Goal: Check status: Check status

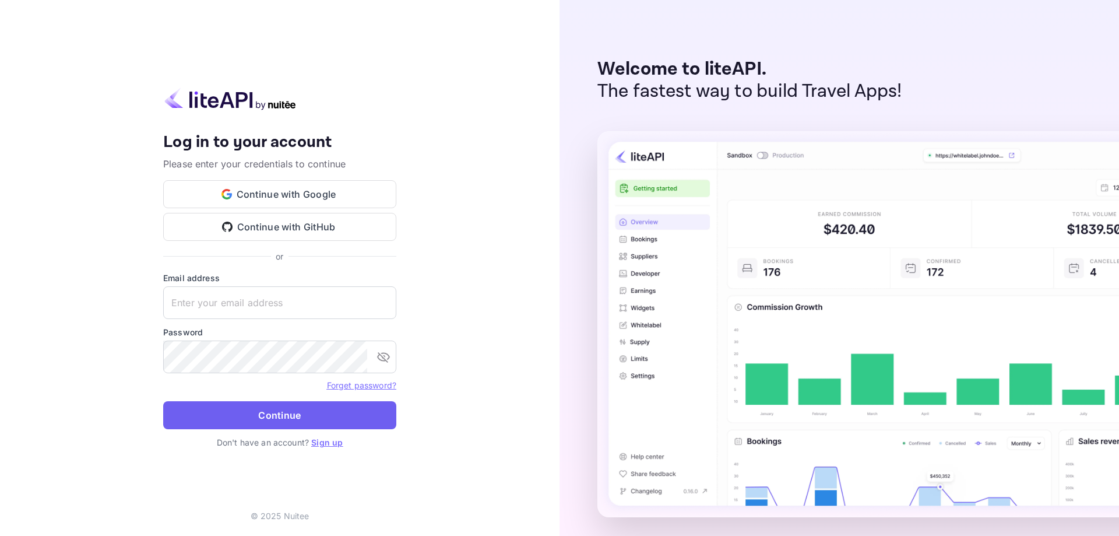
type input "[EMAIL_ADDRESS][DOMAIN_NAME]"
click at [262, 417] on button "Continue" at bounding box center [279, 415] width 233 height 28
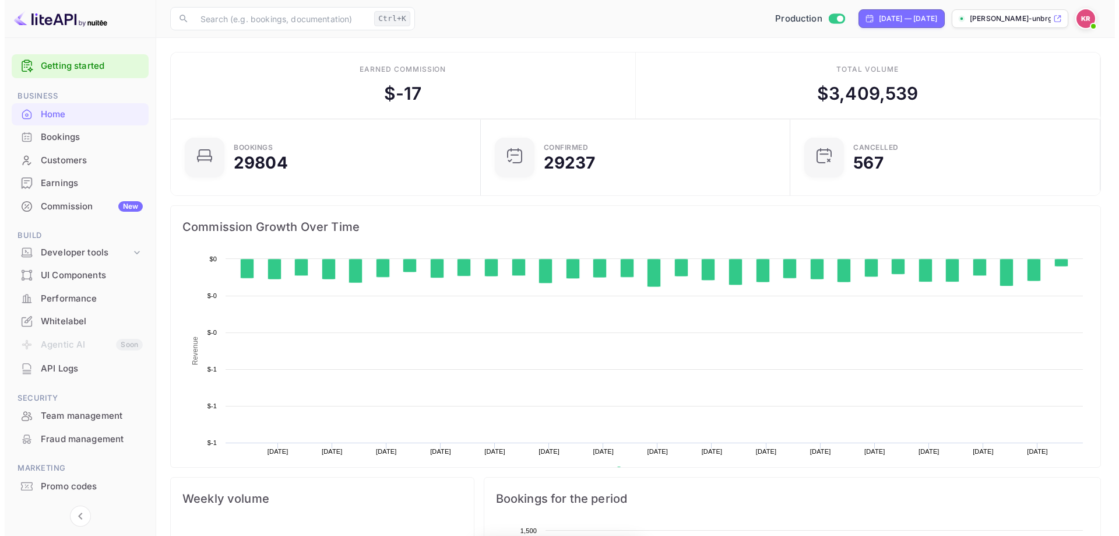
scroll to position [181, 294]
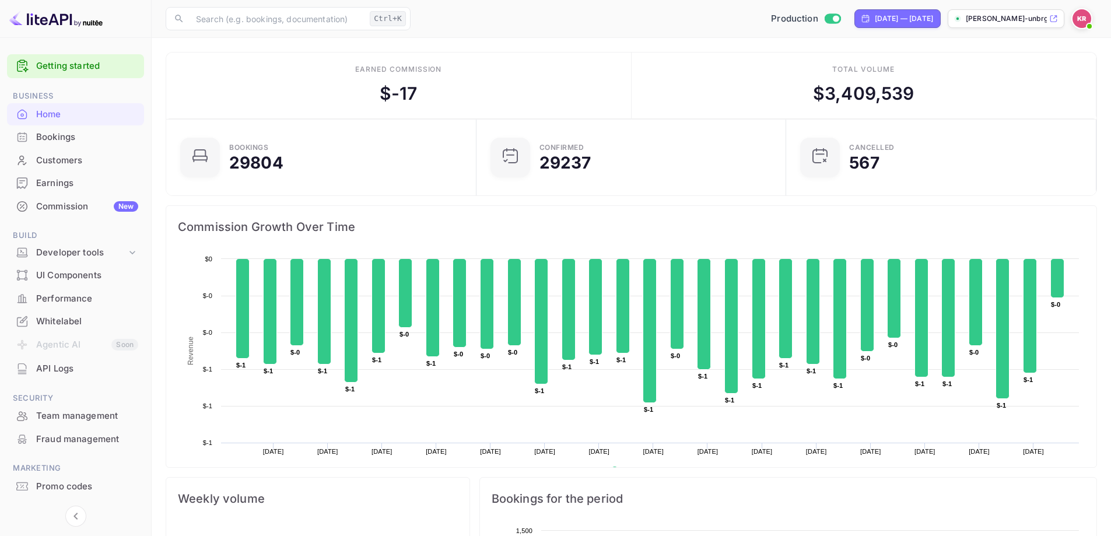
click at [73, 138] on div "Bookings" at bounding box center [87, 137] width 102 height 13
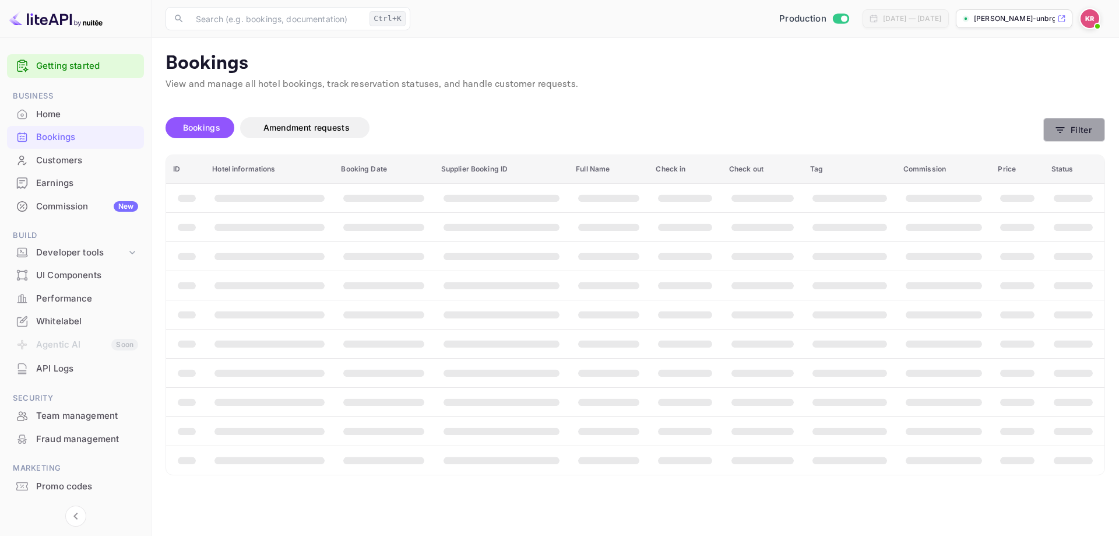
click at [1069, 139] on button "Filter" at bounding box center [1074, 130] width 62 height 24
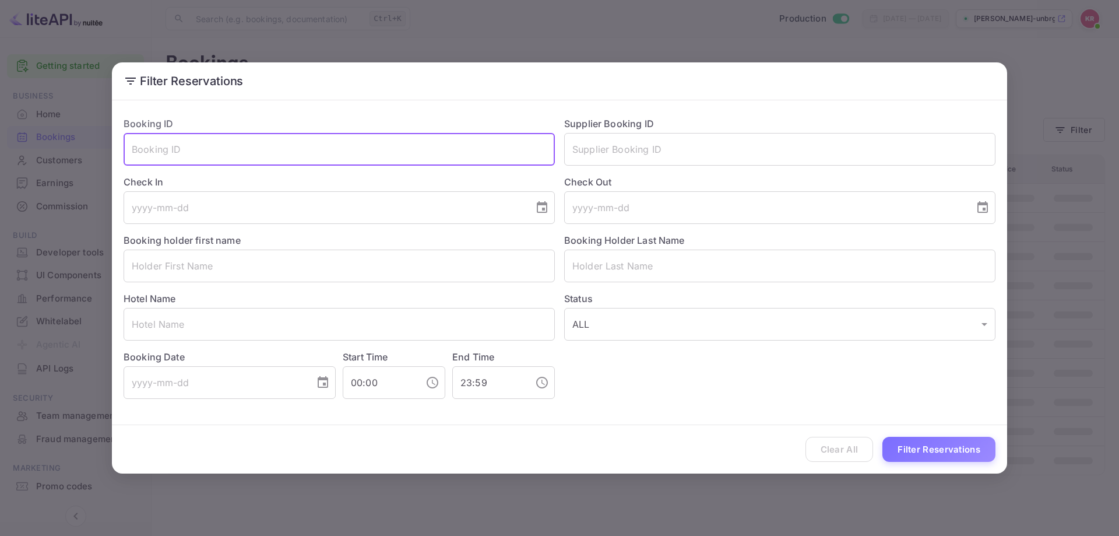
paste input "OpWdOrTpI"
type input "OpWdOrTpI"
click at [936, 457] on button "Filter Reservations" at bounding box center [939, 449] width 113 height 25
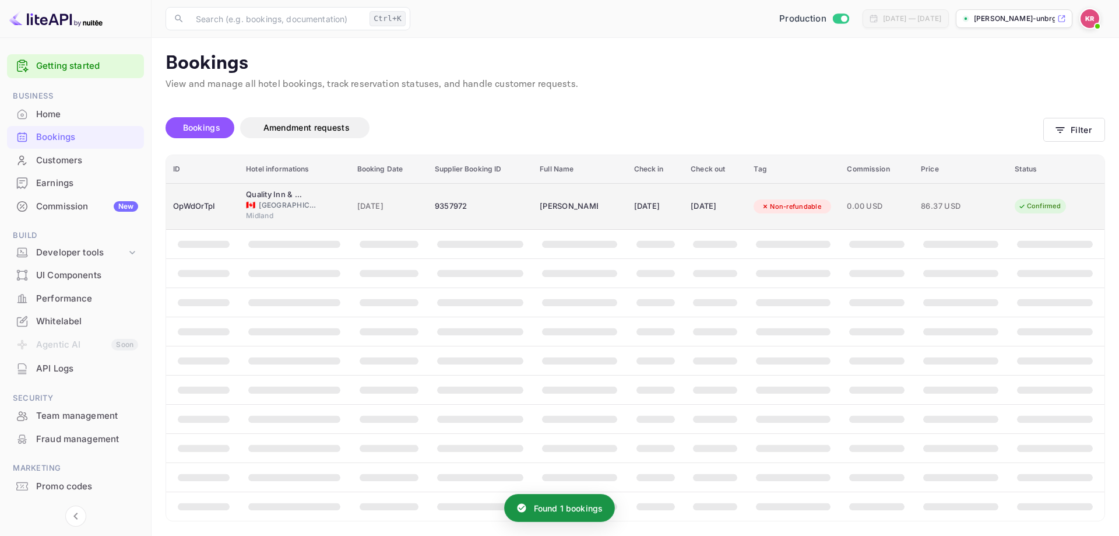
click at [953, 216] on td "86.37 USD" at bounding box center [961, 206] width 94 height 47
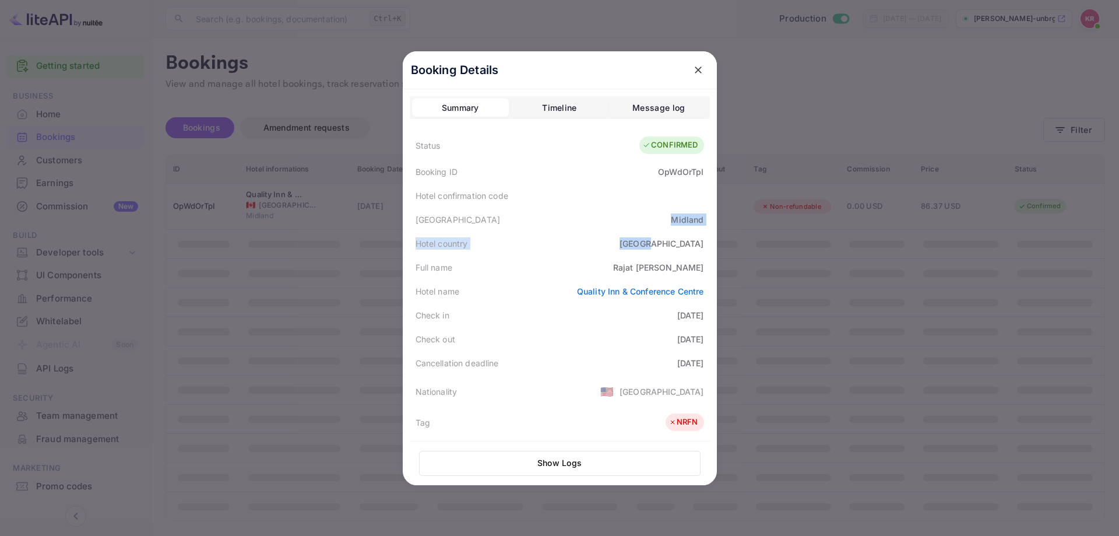
drag, startPoint x: 669, startPoint y: 222, endPoint x: 704, endPoint y: 244, distance: 41.9
click at [704, 244] on div "Status CONFIRMED Booking ID OpWdOrTpI Hotel confirmation code Hotel city [GEOGR…" at bounding box center [560, 413] width 300 height 565
click at [704, 244] on div "Hotel country [GEOGRAPHIC_DATA]" at bounding box center [560, 243] width 300 height 24
drag, startPoint x: 412, startPoint y: 219, endPoint x: 705, endPoint y: 240, distance: 294.6
click at [705, 240] on div "Booking Details Summary Timeline Message log Status CONFIRMED Booking ID OpWdOr…" at bounding box center [560, 268] width 314 height 434
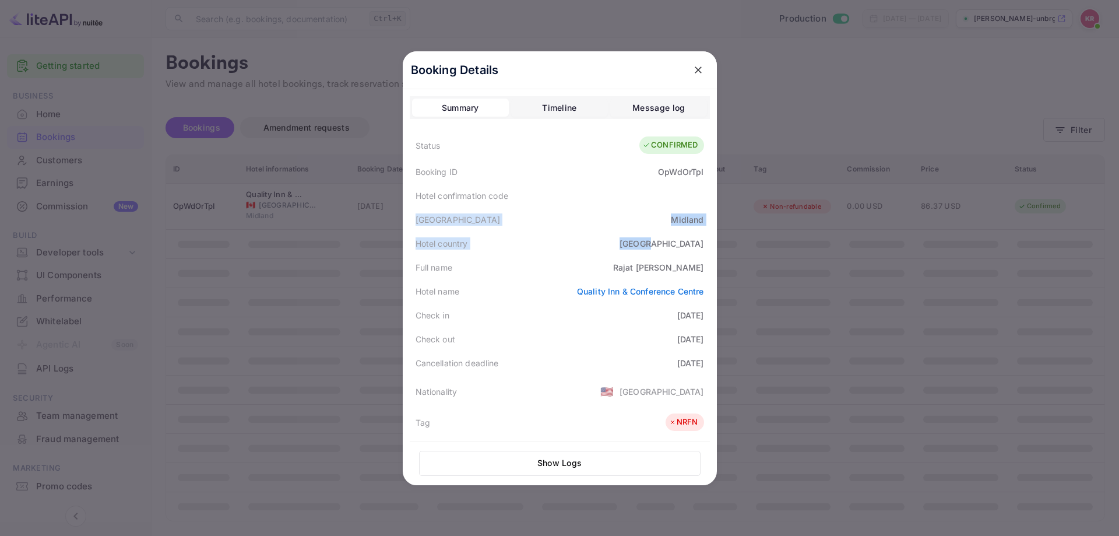
click at [705, 240] on div "Booking Details Summary Timeline Message log Status CONFIRMED Booking ID OpWdOr…" at bounding box center [560, 268] width 314 height 434
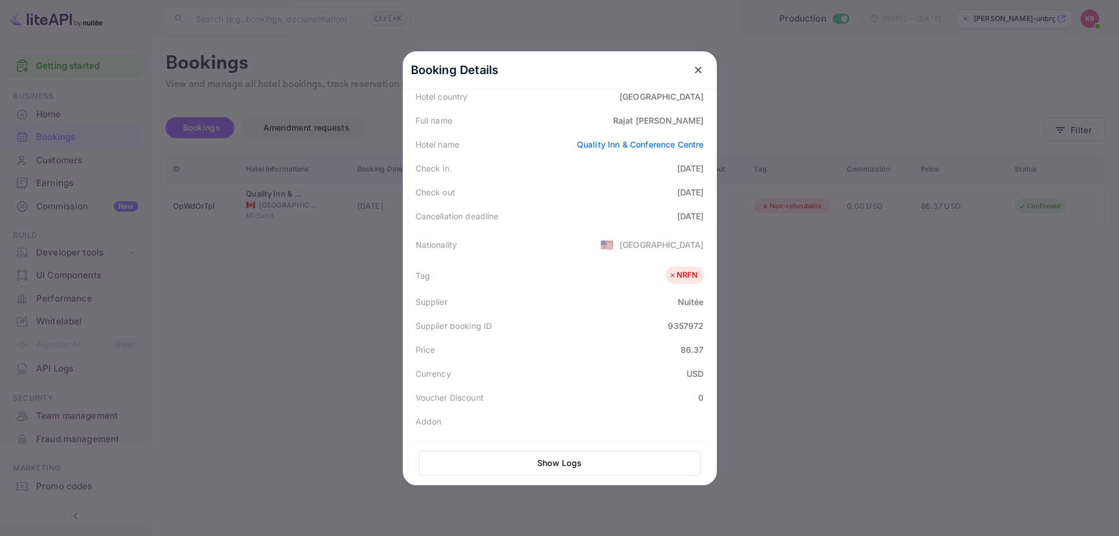
scroll to position [175, 0]
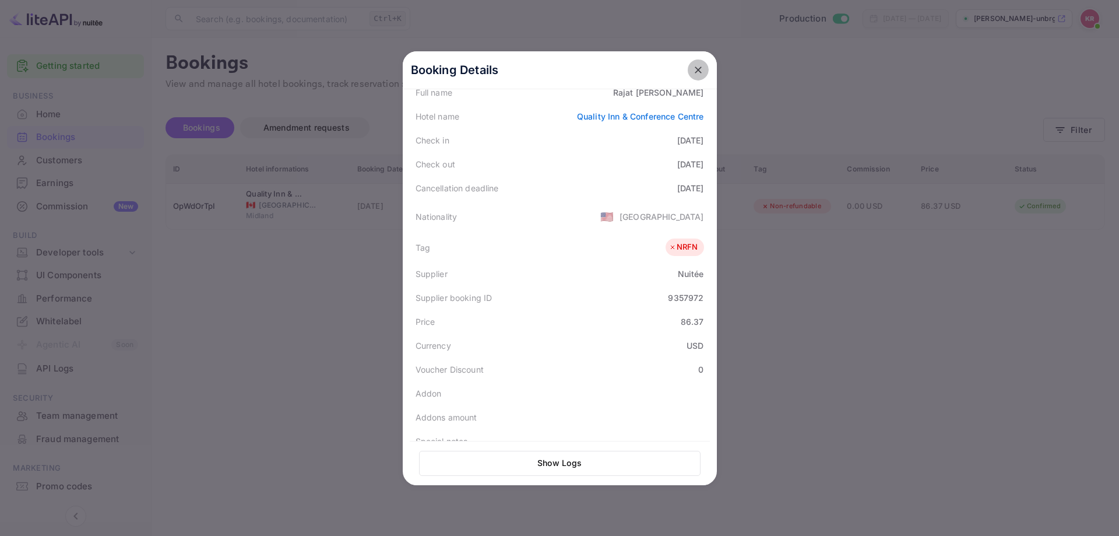
click at [688, 71] on button "close" at bounding box center [698, 69] width 21 height 21
